Goal: Transaction & Acquisition: Purchase product/service

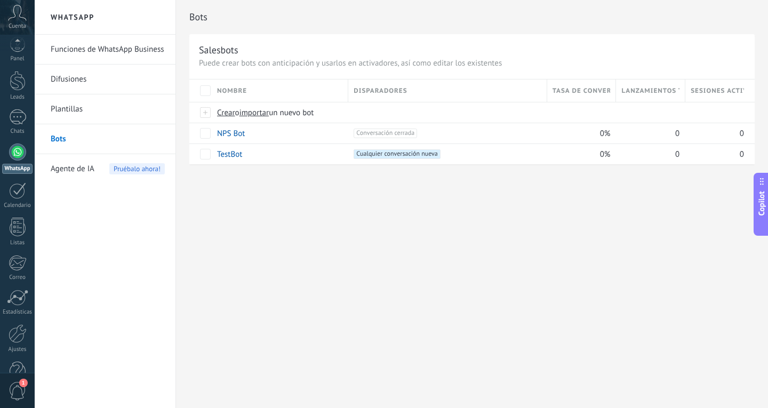
scroll to position [36, 0]
click at [21, 386] on span "1" at bounding box center [23, 382] width 9 height 9
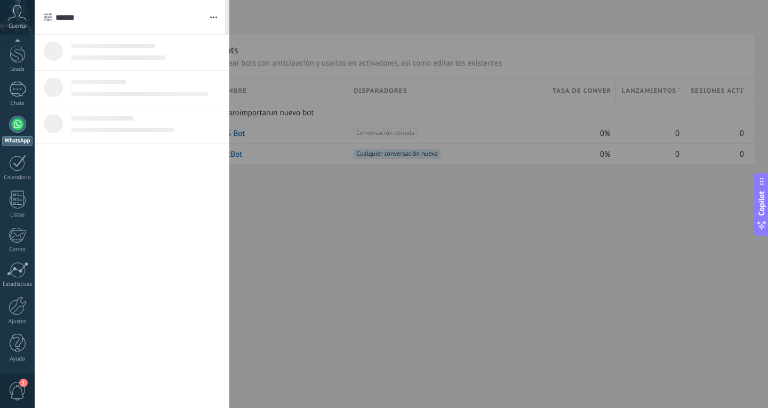
scroll to position [0, 0]
click at [358, 294] on div at bounding box center [384, 204] width 768 height 408
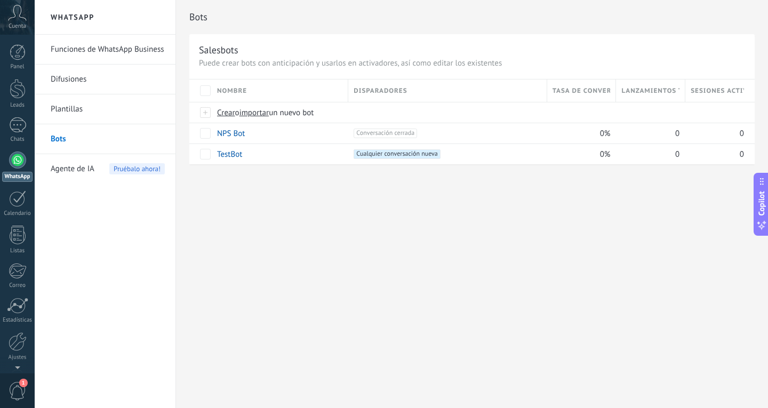
click at [21, 158] on div at bounding box center [17, 159] width 17 height 17
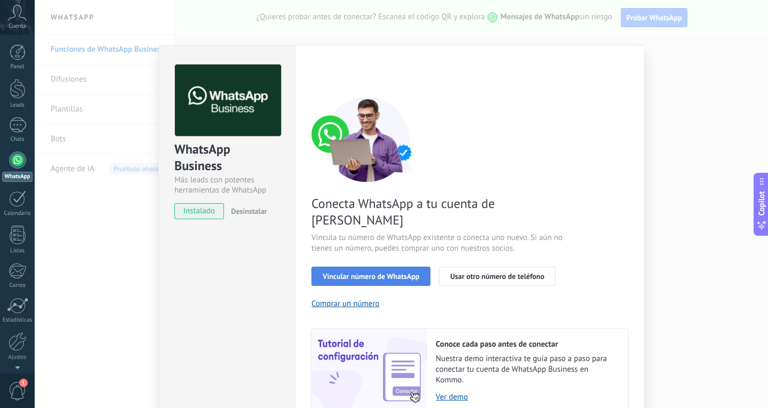
scroll to position [37, 0]
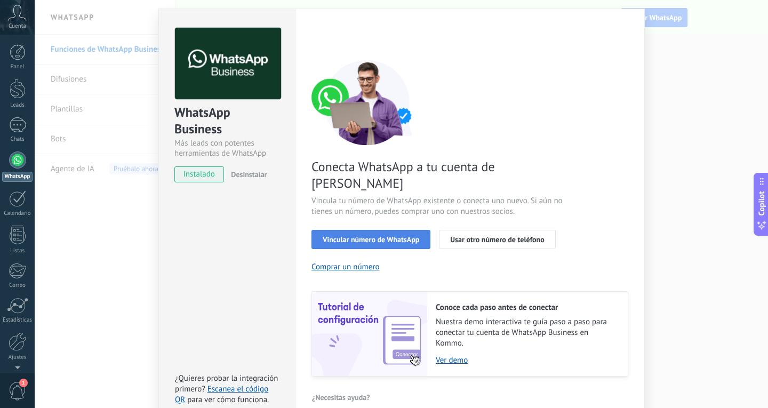
click at [342, 262] on button "Comprar un número" at bounding box center [345, 267] width 68 height 10
click at [372, 262] on button "Comprar un número" at bounding box center [345, 267] width 68 height 10
click at [388, 236] on span "Vincular número de WhatsApp" at bounding box center [370, 239] width 96 height 7
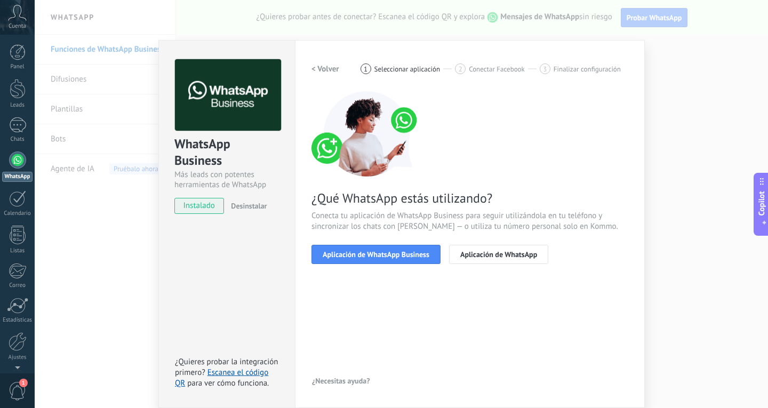
scroll to position [5, 0]
click at [387, 259] on button "Aplicación de WhatsApp Business" at bounding box center [375, 254] width 129 height 19
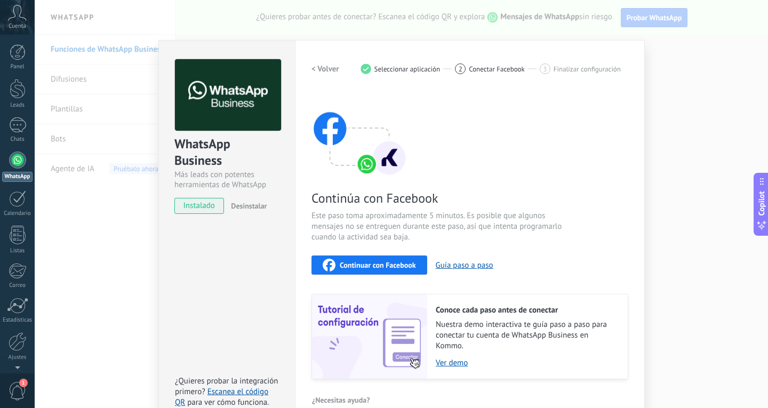
scroll to position [24, 0]
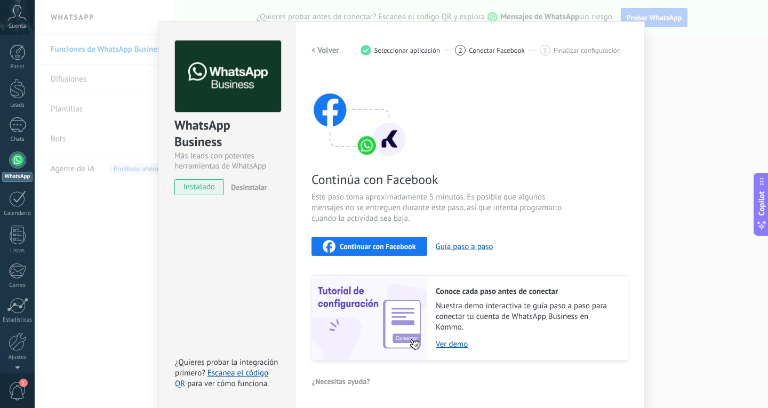
click at [413, 245] on span "Continuar con Facebook" at bounding box center [378, 246] width 76 height 7
